Goal: Transaction & Acquisition: Purchase product/service

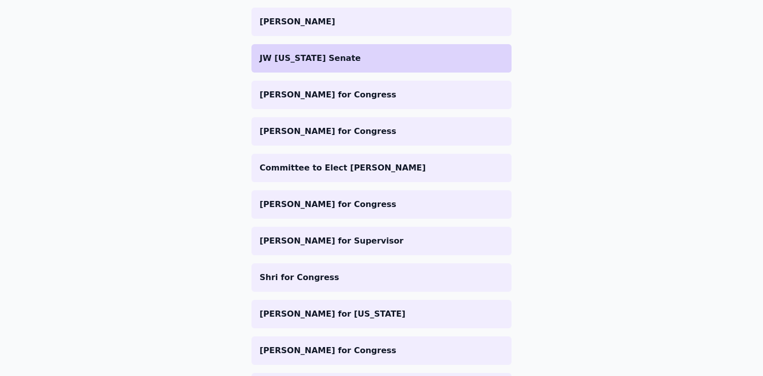
scroll to position [62, 0]
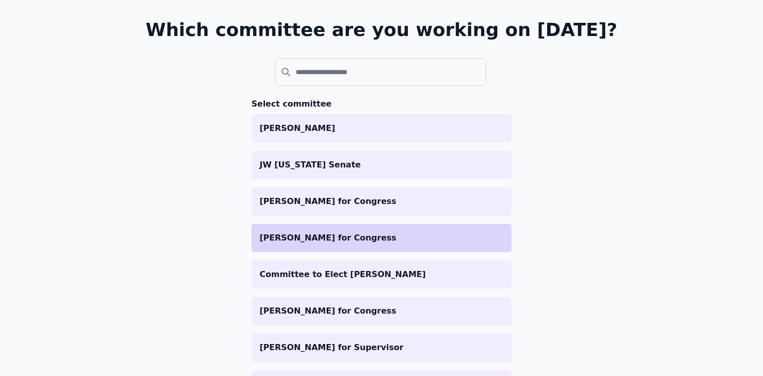
click at [335, 232] on p "[PERSON_NAME] for Congress" at bounding box center [381, 238] width 244 height 12
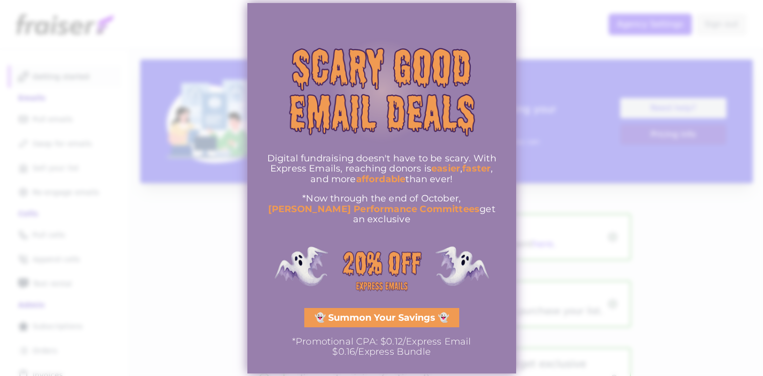
click at [157, 272] on div at bounding box center [381, 188] width 763 height 376
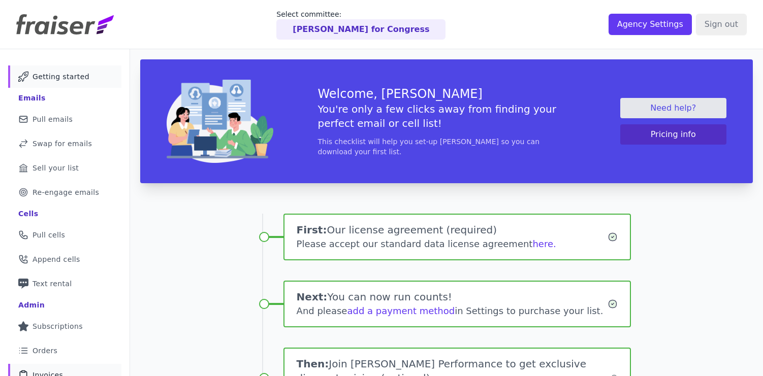
click at [48, 369] on link "Clipboard Icon Outline of a clipboard Invoices" at bounding box center [64, 375] width 113 height 22
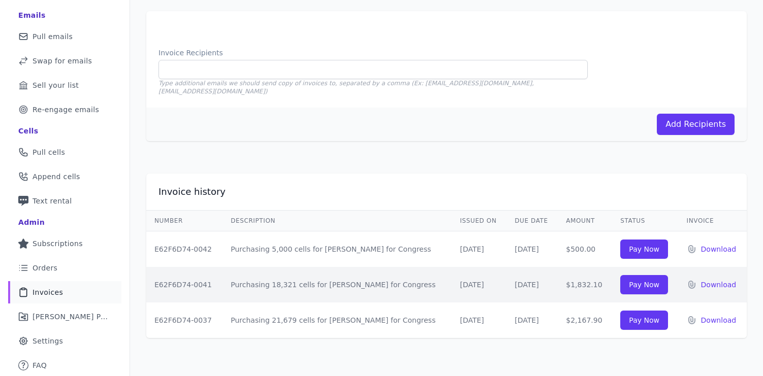
scroll to position [83, 0]
click at [633, 239] on link "Pay Now" at bounding box center [644, 248] width 48 height 19
click at [394, 185] on div "Invoice history" at bounding box center [446, 191] width 600 height 12
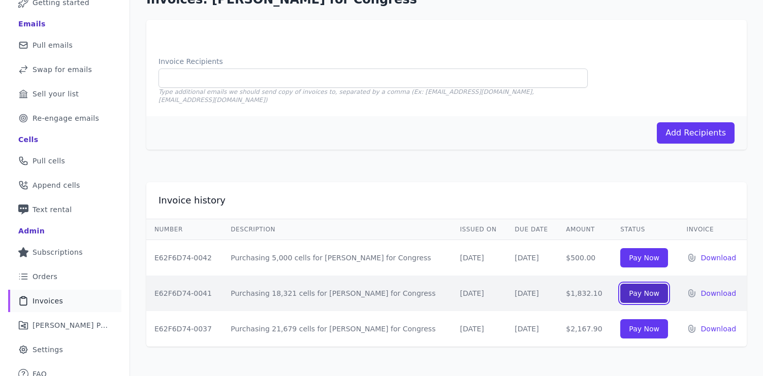
click at [625, 285] on link "Pay Now" at bounding box center [644, 293] width 48 height 19
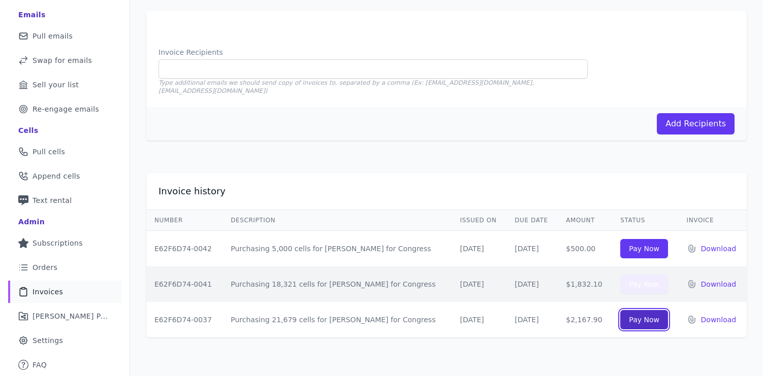
click at [634, 314] on link "Pay Now" at bounding box center [644, 319] width 48 height 19
